Goal: Ask a question

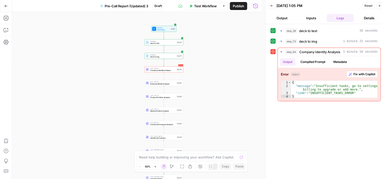
click at [378, 5] on icon "button" at bounding box center [379, 5] width 3 height 3
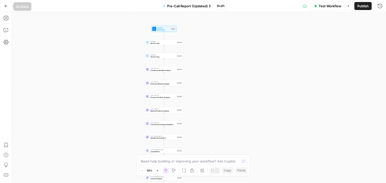
click at [8, 6] on button "Go Back" at bounding box center [6, 6] width 9 height 9
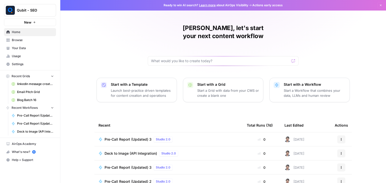
scroll to position [47, 0]
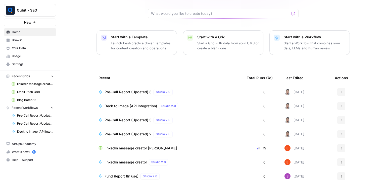
click at [128, 90] on span "Pre-Call Report (Updated) 3" at bounding box center [127, 92] width 47 height 5
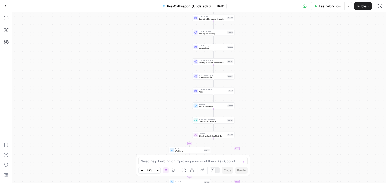
drag, startPoint x: 128, startPoint y: 84, endPoint x: 99, endPoint y: 100, distance: 32.6
click at [99, 100] on div "true false true false true false Workflow Set Inputs Inputs Workflow deck to te…" at bounding box center [199, 97] width 374 height 171
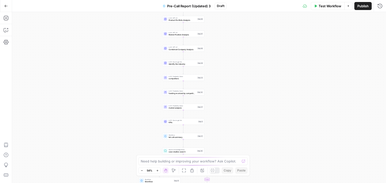
drag, startPoint x: 238, startPoint y: 78, endPoint x: 228, endPoint y: 119, distance: 41.9
click at [228, 119] on div "true false true false true false Workflow Set Inputs Inputs Workflow deck to te…" at bounding box center [199, 97] width 374 height 171
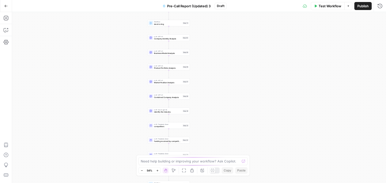
drag, startPoint x: 240, startPoint y: 92, endPoint x: 230, endPoint y: 121, distance: 31.4
click at [230, 121] on div "true false true false true false Workflow Set Inputs Inputs Workflow deck to te…" at bounding box center [199, 97] width 374 height 171
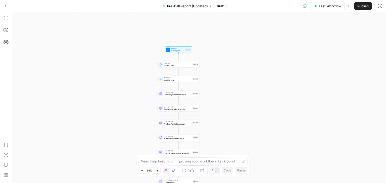
drag, startPoint x: 243, startPoint y: 56, endPoint x: 257, endPoint y: 104, distance: 49.6
click at [257, 104] on div "true false true false true false Workflow Set Inputs Inputs Workflow deck to te…" at bounding box center [199, 97] width 374 height 171
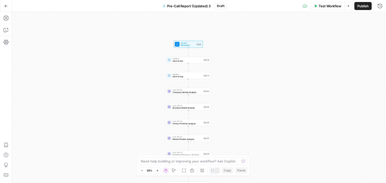
drag, startPoint x: 207, startPoint y: 85, endPoint x: 228, endPoint y: 79, distance: 22.1
click at [228, 79] on div "true false true false true false Workflow Set Inputs Inputs Workflow deck to te…" at bounding box center [199, 97] width 374 height 171
click at [6, 156] on icon "button" at bounding box center [6, 155] width 5 height 5
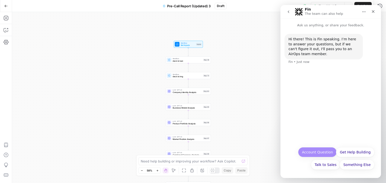
click at [318, 152] on button "Account Question" at bounding box center [317, 152] width 39 height 10
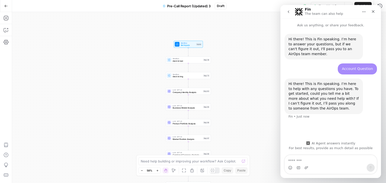
click at [318, 158] on textarea "Message…" at bounding box center [330, 159] width 92 height 9
click at [304, 166] on icon "Upload attachment" at bounding box center [306, 168] width 4 height 4
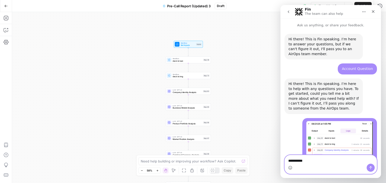
scroll to position [76, 0]
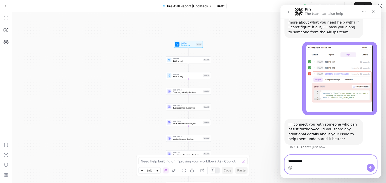
click at [321, 160] on textarea "**********" at bounding box center [330, 159] width 92 height 9
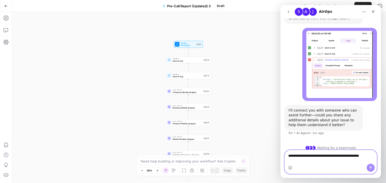
scroll to position [95, 0]
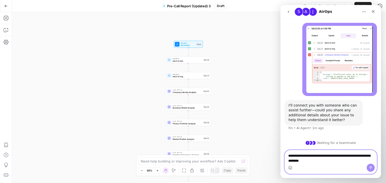
type textarea "**********"
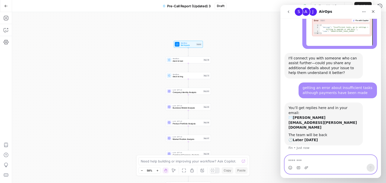
scroll to position [143, 0]
